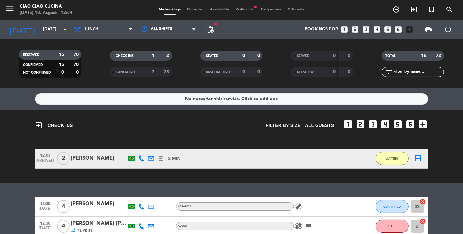
click at [192, 10] on span "Floorplan" at bounding box center [195, 10] width 23 height 4
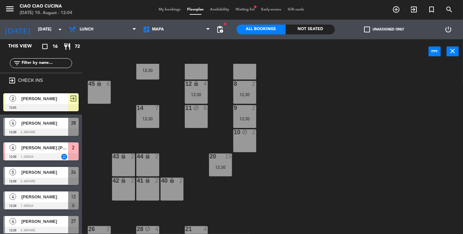
scroll to position [131, 0]
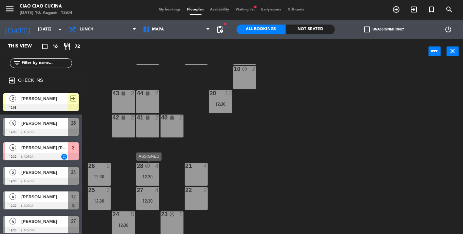
click at [151, 170] on div "28 block 4 12:30" at bounding box center [147, 174] width 23 height 23
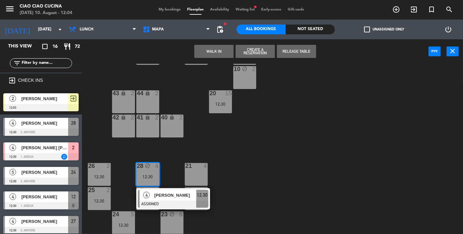
click at [302, 52] on button "Release Table" at bounding box center [296, 51] width 39 height 13
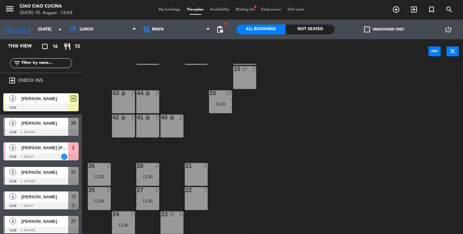
click at [174, 223] on div "23 block 6" at bounding box center [172, 223] width 23 height 23
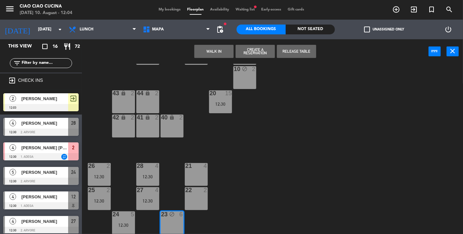
click at [301, 46] on button "Release Table" at bounding box center [296, 51] width 39 height 13
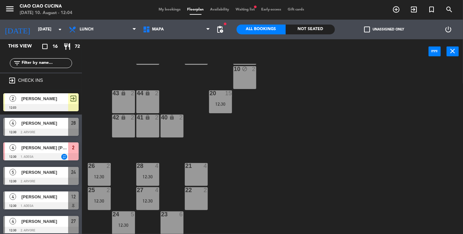
click at [243, 71] on icon "block" at bounding box center [245, 69] width 6 height 6
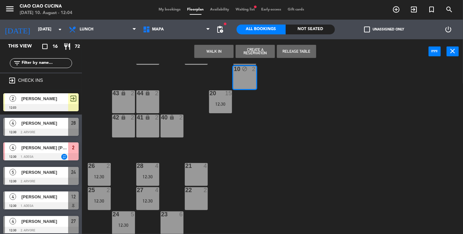
click at [302, 48] on button "Release Table" at bounding box center [296, 51] width 39 height 13
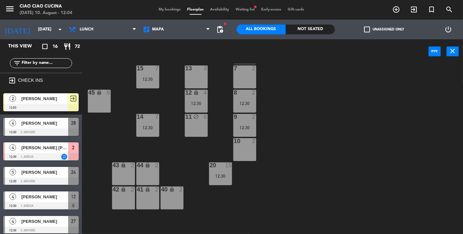
scroll to position [0, 0]
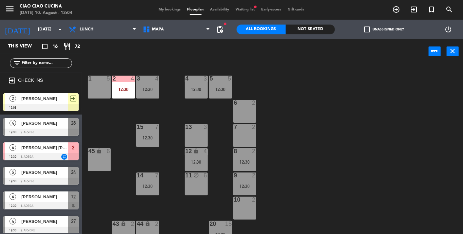
click at [194, 183] on div "11 block 6" at bounding box center [196, 184] width 23 height 23
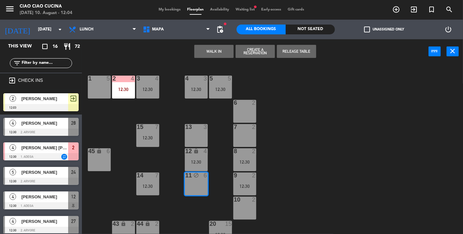
click at [297, 50] on button "Release Table" at bounding box center [296, 51] width 39 height 13
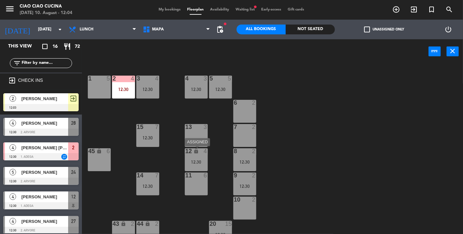
click at [197, 157] on div "12 lock 4 12:30" at bounding box center [196, 159] width 23 height 23
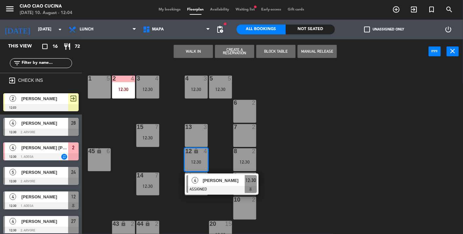
click at [102, 91] on div "1 5" at bounding box center [99, 87] width 23 height 23
click at [197, 54] on button "Move" at bounding box center [193, 51] width 39 height 13
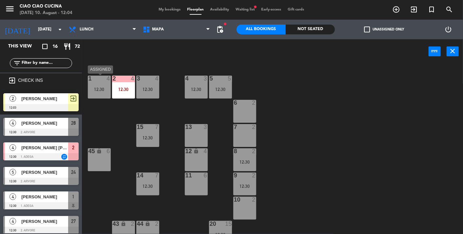
click at [104, 88] on div "12:30" at bounding box center [99, 89] width 23 height 5
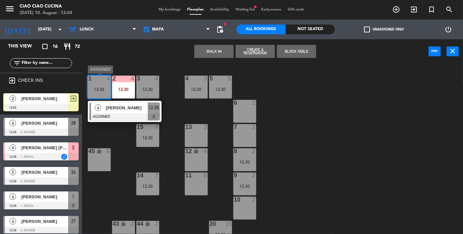
click at [124, 113] on div at bounding box center [124, 116] width 70 height 7
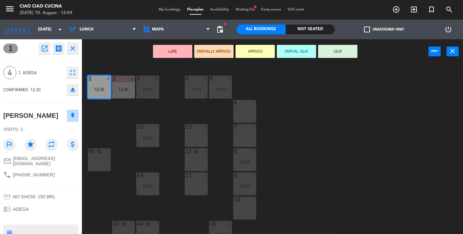
click at [74, 114] on icon at bounding box center [73, 116] width 4 height 6
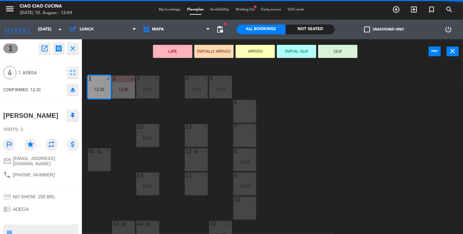
click at [72, 47] on icon "close" at bounding box center [73, 49] width 8 height 8
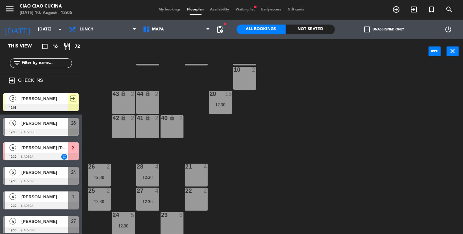
scroll to position [131, 0]
click at [19, 104] on div at bounding box center [40, 107] width 75 height 7
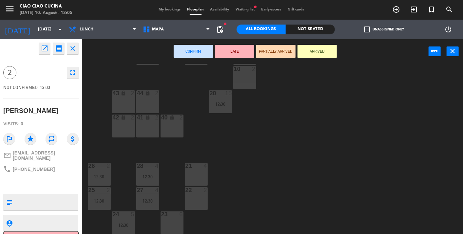
click at [74, 48] on icon "close" at bounding box center [73, 49] width 8 height 8
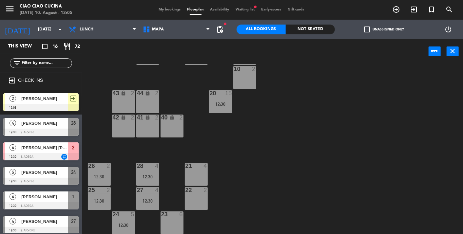
scroll to position [0, 0]
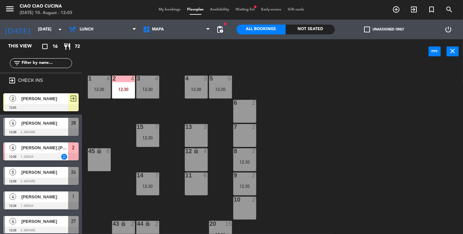
click at [166, 9] on span "My bookings" at bounding box center [170, 10] width 28 height 4
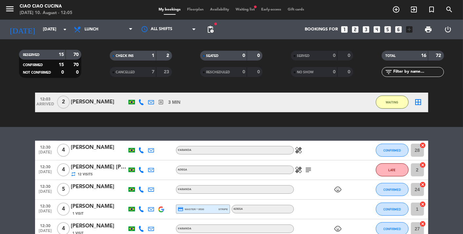
scroll to position [35, 0]
